Goal: Check status: Check status

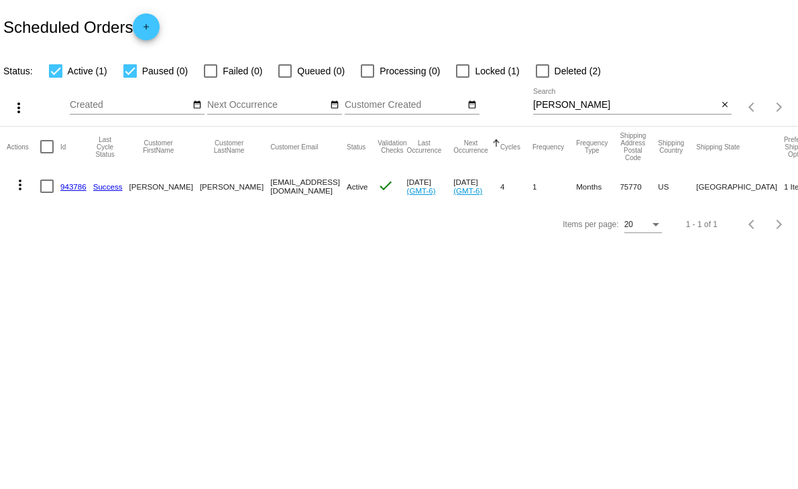
click at [128, 69] on div at bounding box center [129, 70] width 13 height 13
click at [129, 78] on input "Paused (0)" at bounding box center [129, 78] width 1 height 1
checkbox input "false"
click at [724, 105] on mat-icon "close" at bounding box center [724, 105] width 9 height 11
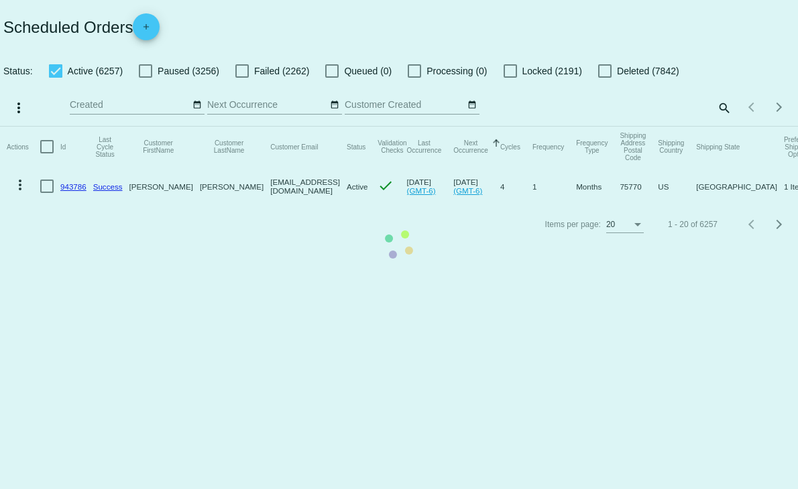
click at [724, 127] on mat-table "Actions Id Last Cycle Status Customer FirstName Customer LastName Customer Emai…" at bounding box center [399, 166] width 798 height 79
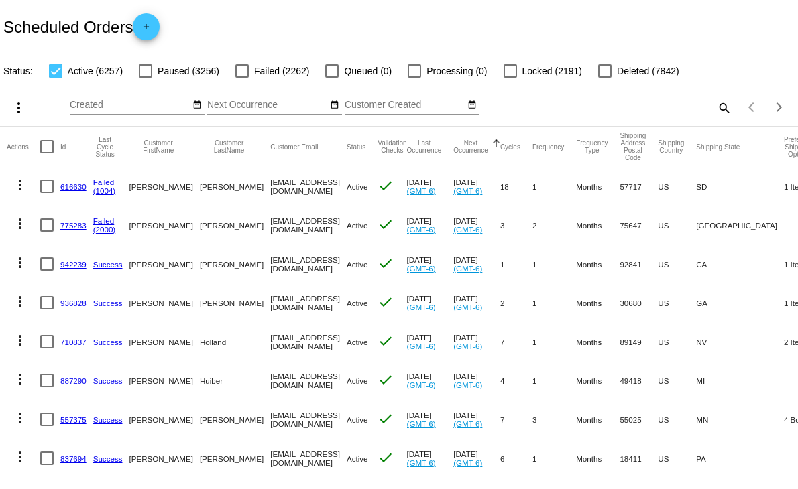
click at [715, 103] on mat-icon "search" at bounding box center [723, 107] width 16 height 21
drag, startPoint x: 526, startPoint y: 111, endPoint x: 329, endPoint y: 137, distance: 198.7
click at [329, 137] on app-dashboard-scheduled-orders "Scheduled Orders add Status: Active (6257) Paused (3256) Failed (2262) Queued (…" at bounding box center [399, 491] width 798 height 982
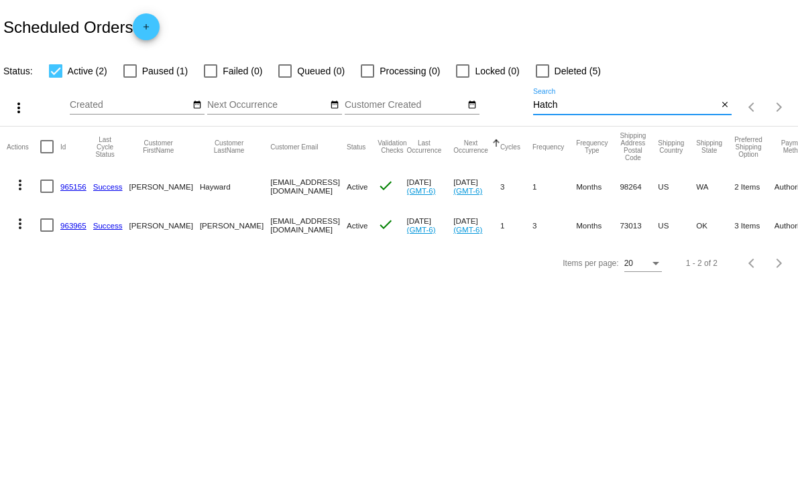
type input "Hatch"
click at [71, 223] on link "963965" at bounding box center [73, 225] width 26 height 9
